Goal: Check status

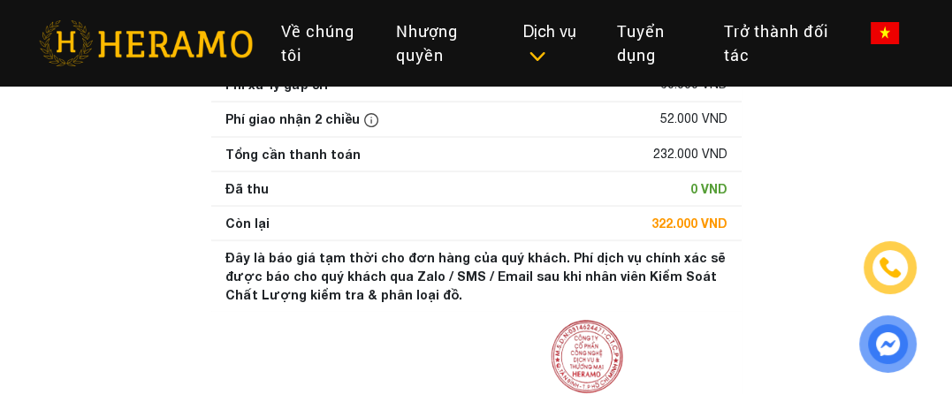
scroll to position [353, 0]
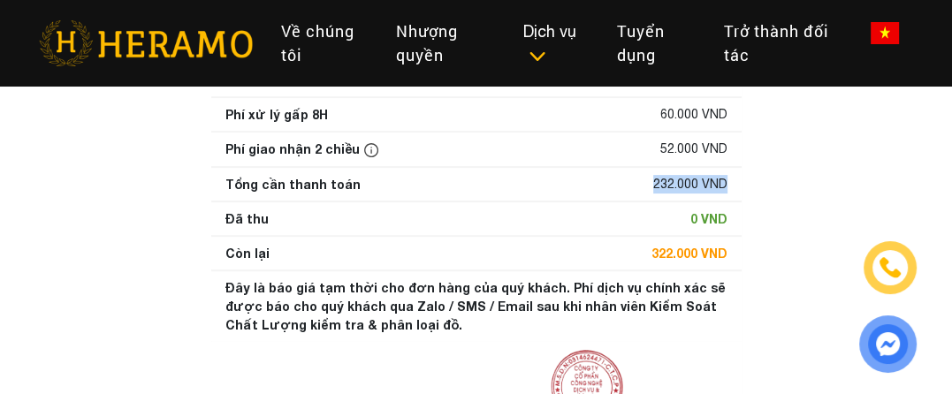
drag, startPoint x: 630, startPoint y: 211, endPoint x: 740, endPoint y: 214, distance: 109.6
click at [740, 201] on div "Tổng cần thanh toán 232.000 VND" at bounding box center [476, 184] width 530 height 33
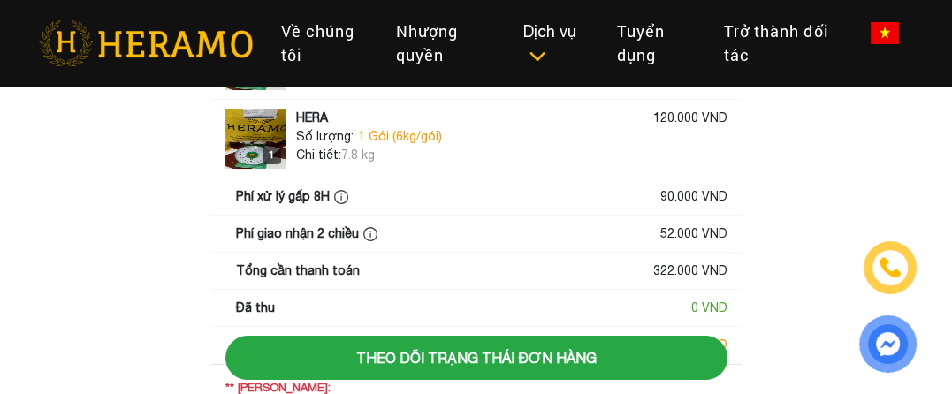
scroll to position [177, 0]
